Goal: Register for event/course

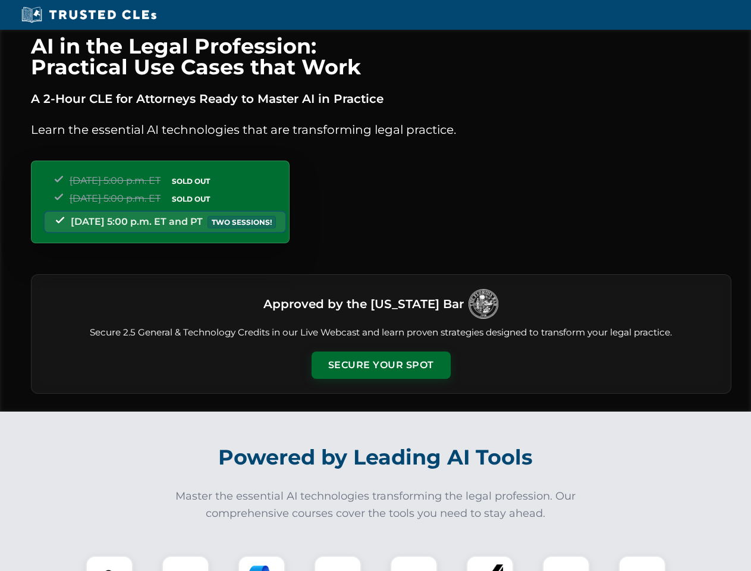
click at [380, 365] on button "Secure Your Spot" at bounding box center [380, 364] width 139 height 27
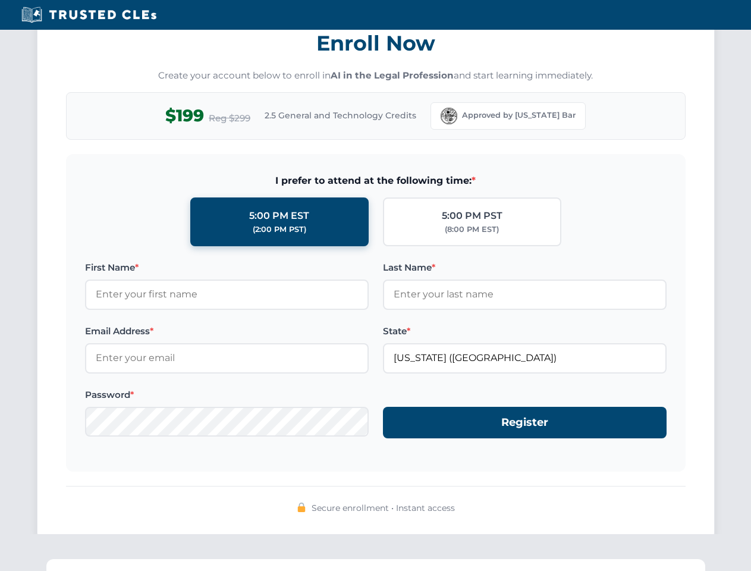
scroll to position [1167, 0]
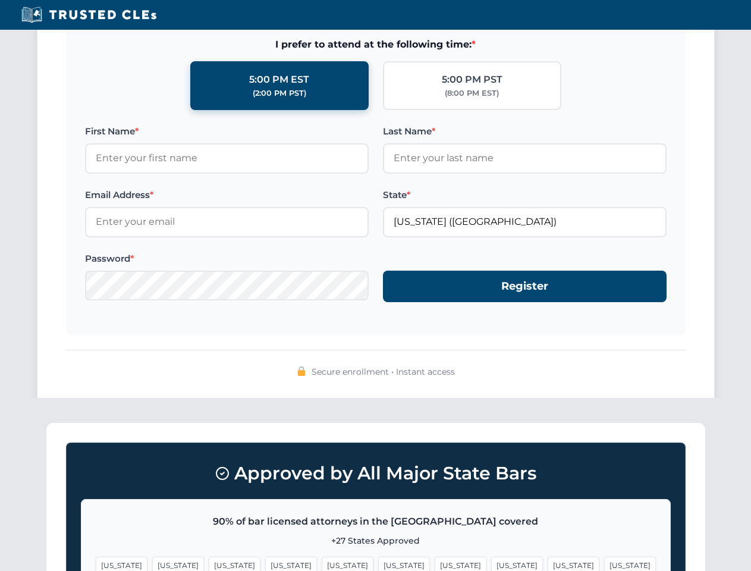
click at [547, 563] on span "[US_STATE]" at bounding box center [573, 564] width 52 height 17
